Goal: Browse casually

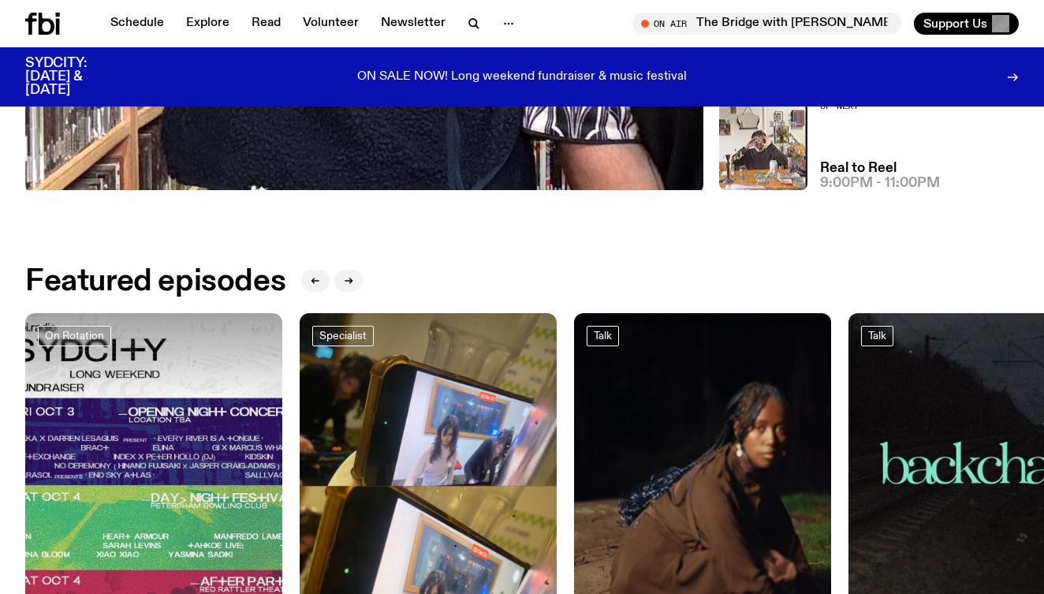
scroll to position [670, 0]
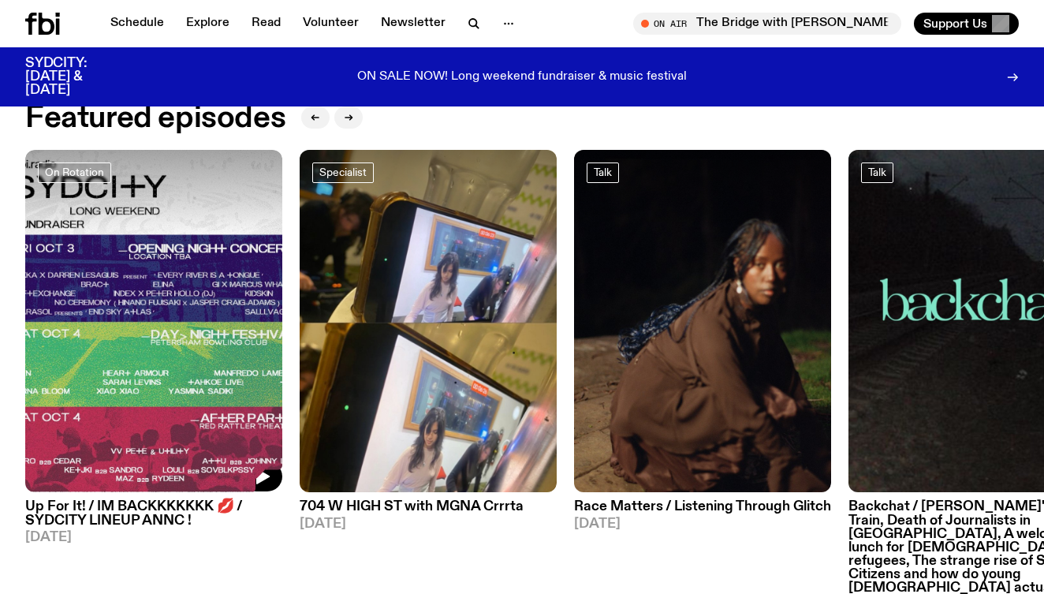
click at [194, 177] on div "On Rotation" at bounding box center [154, 174] width 232 height 25
click at [153, 286] on img at bounding box center [153, 321] width 257 height 343
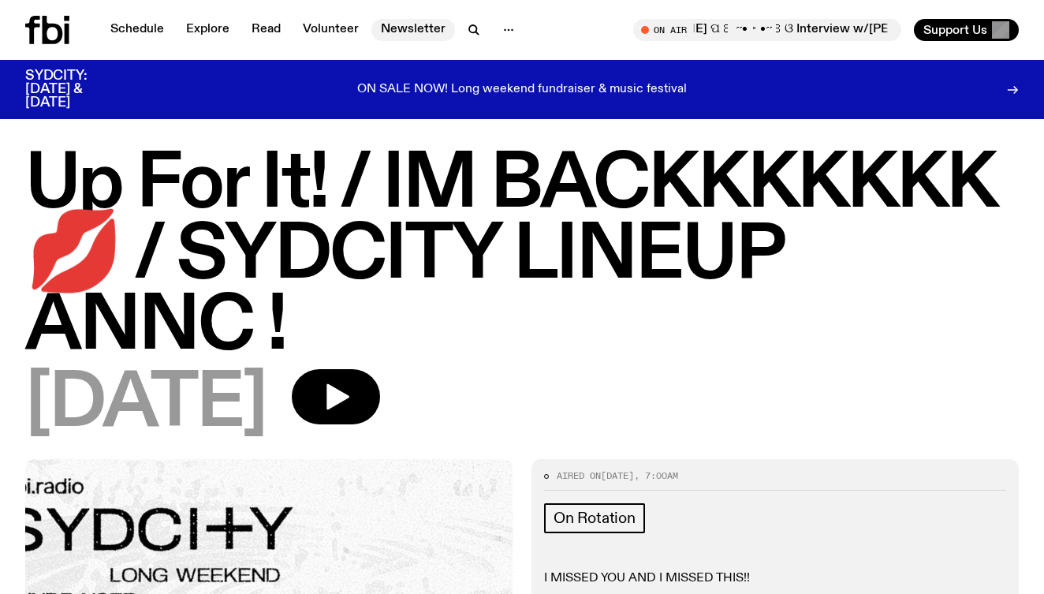
click at [397, 30] on link "Newsletter" at bounding box center [414, 30] width 84 height 22
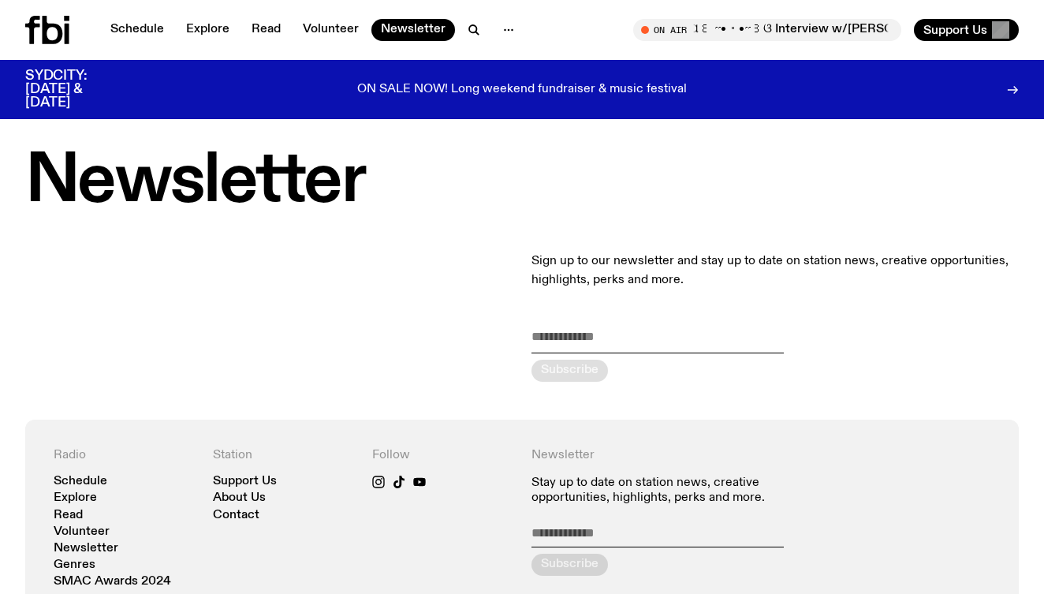
click at [192, 17] on div "Schedule Explore Read Volunteer Newsletter" at bounding box center [274, 30] width 499 height 28
click at [194, 25] on link "Explore" at bounding box center [208, 30] width 62 height 22
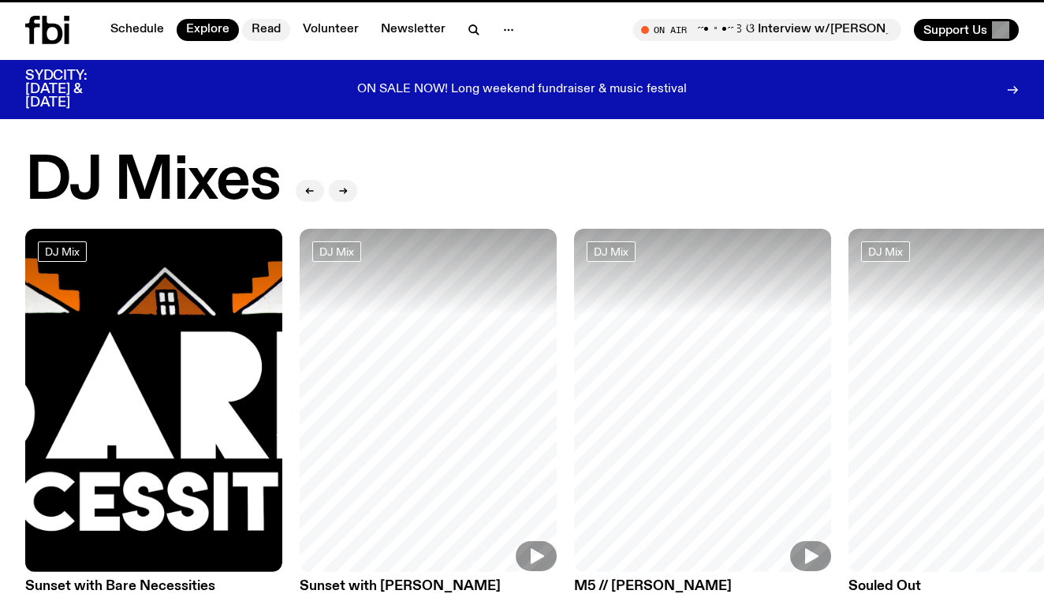
click at [272, 25] on link "Read" at bounding box center [266, 30] width 48 height 22
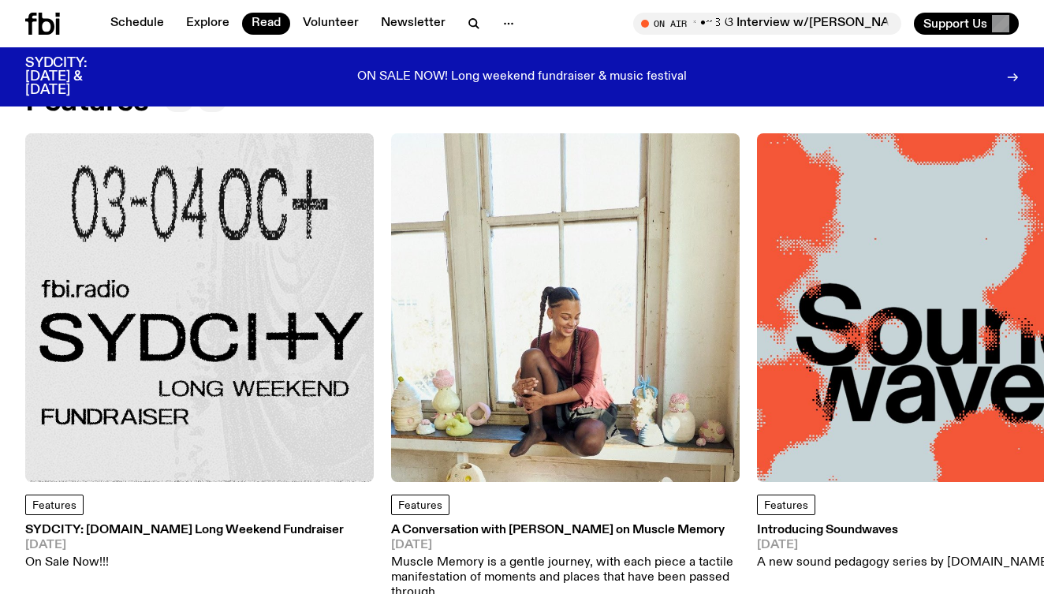
scroll to position [94, 0]
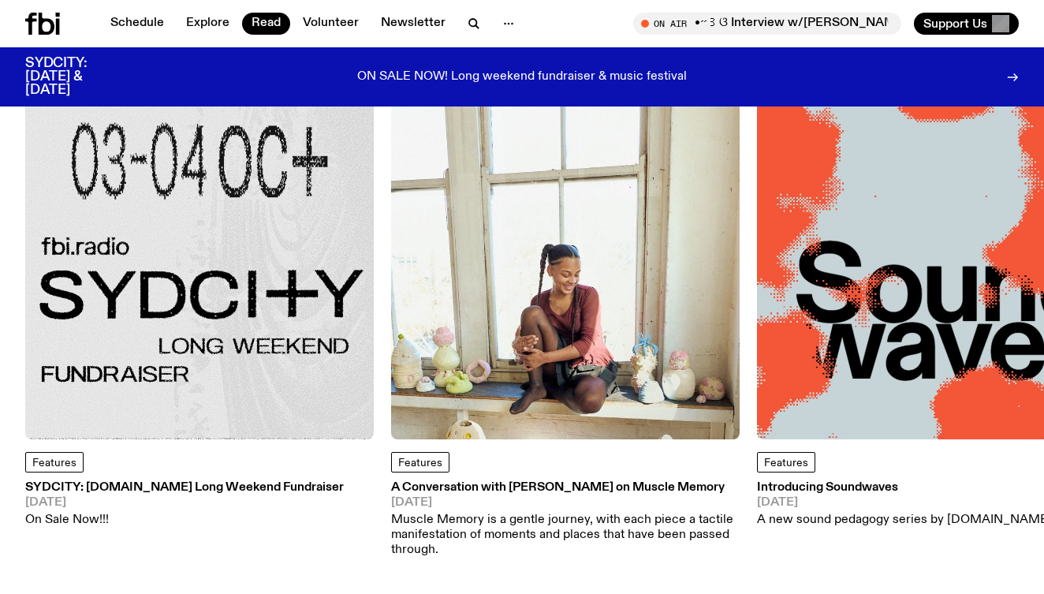
click at [271, 242] on img at bounding box center [199, 265] width 349 height 349
